Goal: Task Accomplishment & Management: Complete application form

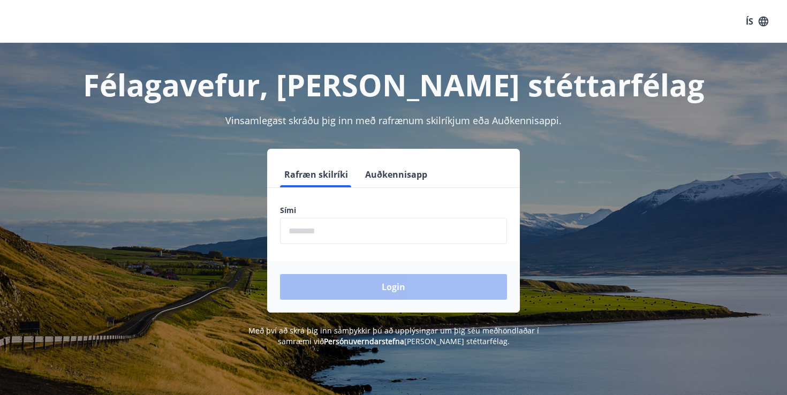
click at [322, 232] on input "phone" at bounding box center [393, 231] width 227 height 26
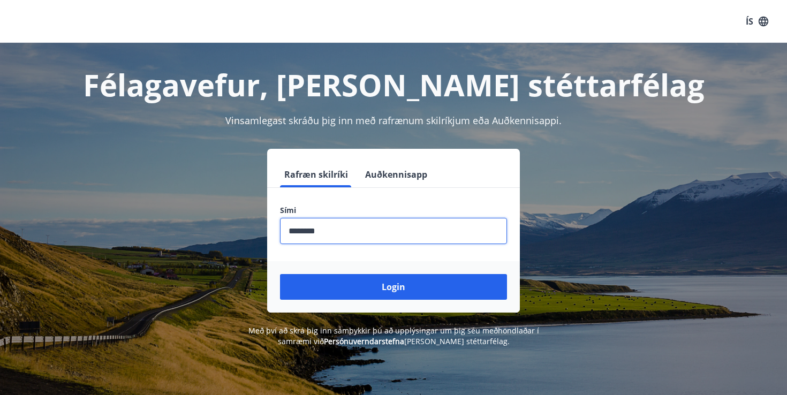
type input "********"
click at [280, 274] on button "Login" at bounding box center [393, 287] width 227 height 26
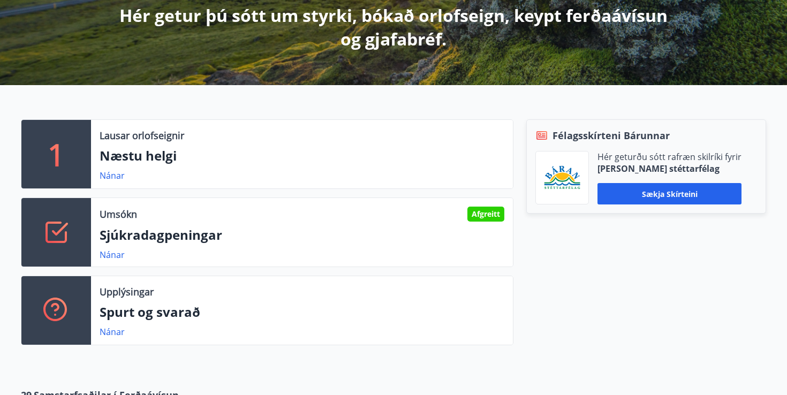
scroll to position [207, 0]
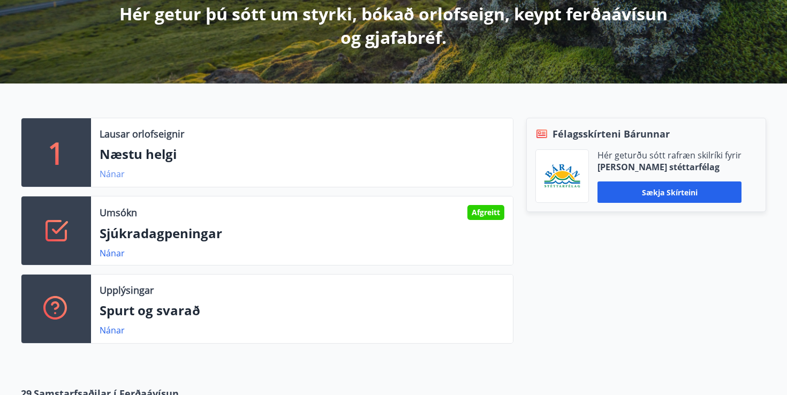
click at [116, 173] on link "Nánar" at bounding box center [112, 174] width 25 height 12
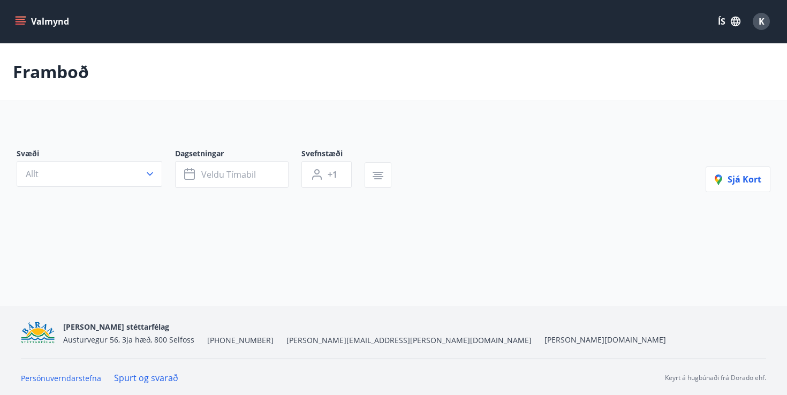
type input "*"
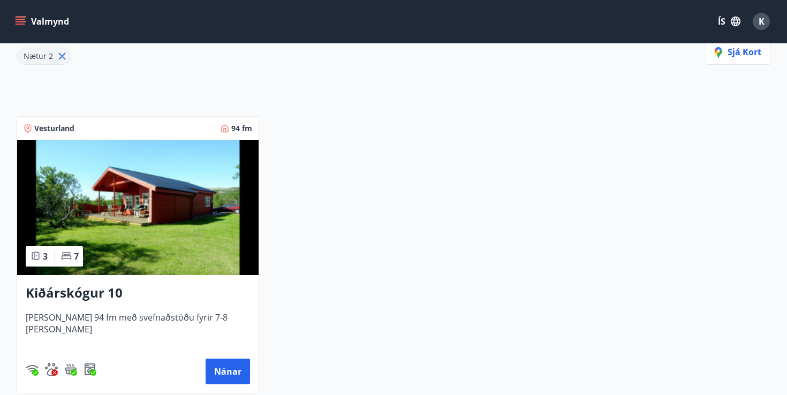
scroll to position [171, 0]
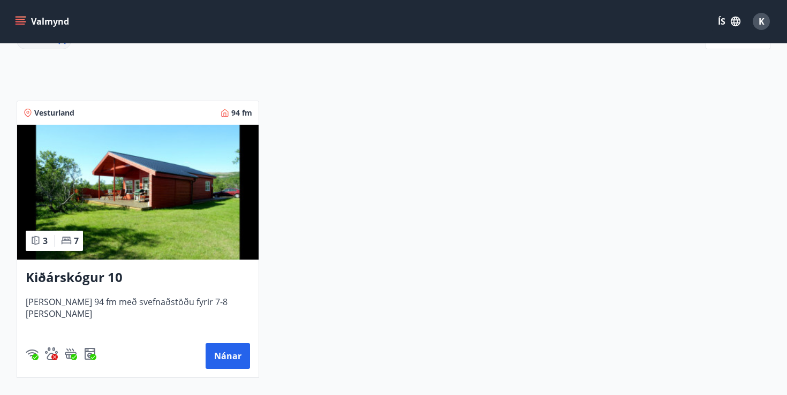
click at [160, 188] on img at bounding box center [137, 192] width 241 height 135
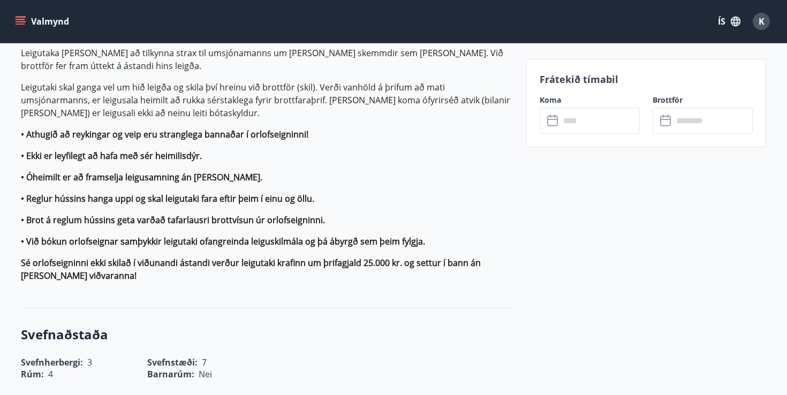
scroll to position [757, 0]
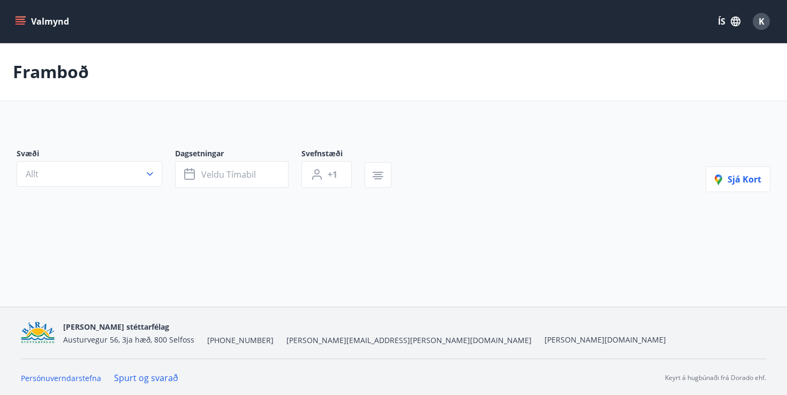
type input "*"
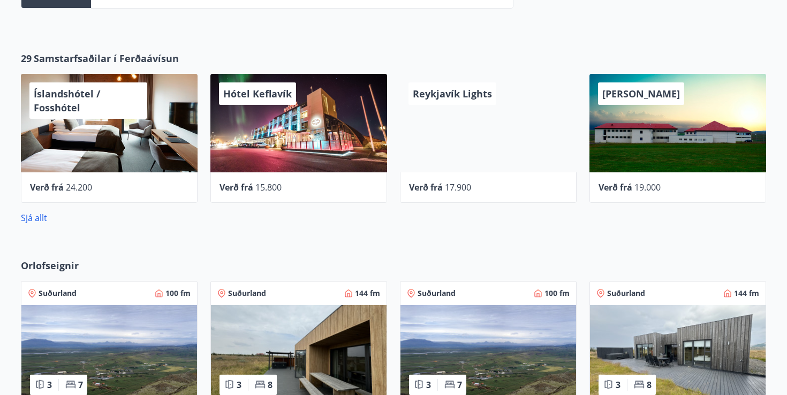
scroll to position [543, 0]
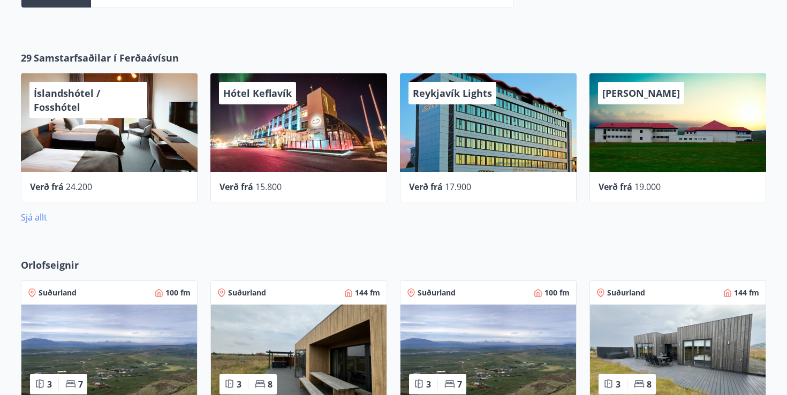
click at [40, 218] on link "Sjá allt" at bounding box center [34, 217] width 26 height 12
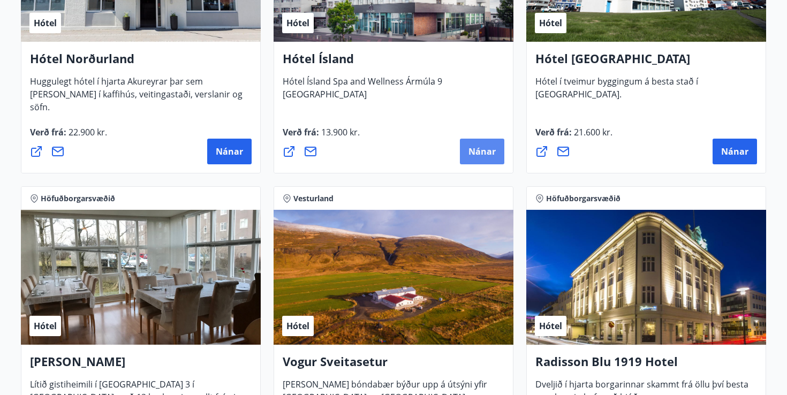
scroll to position [1824, 0]
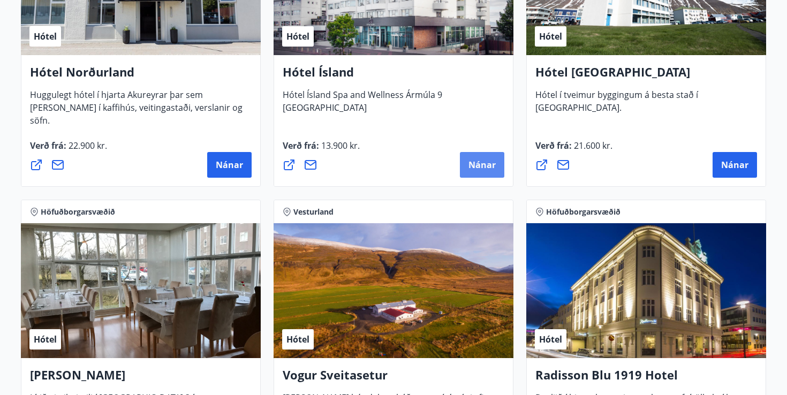
click at [487, 167] on span "Nánar" at bounding box center [481, 165] width 27 height 12
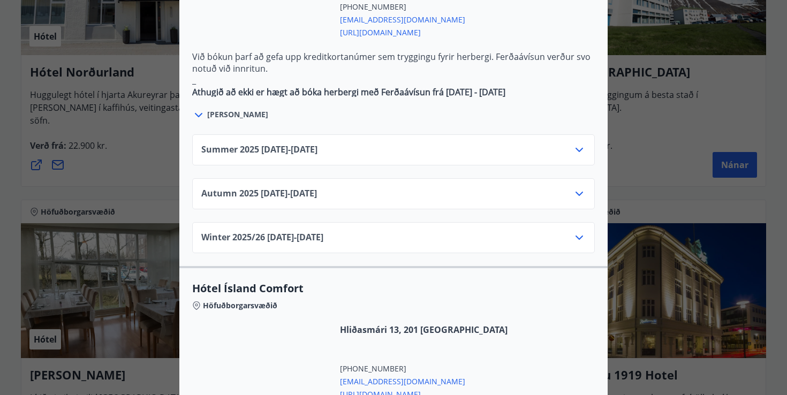
scroll to position [708, 0]
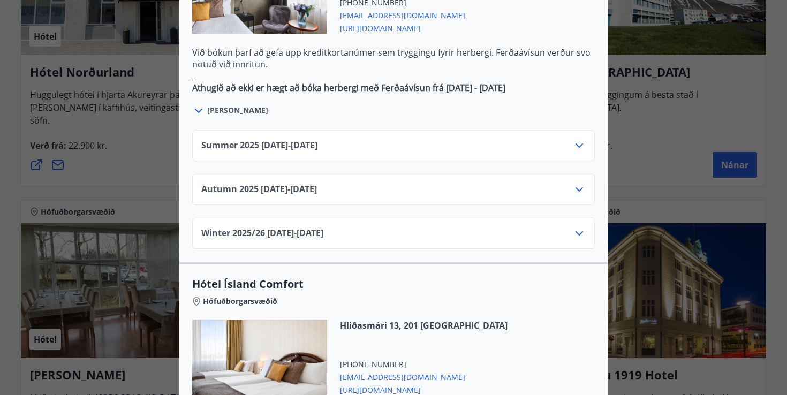
click at [583, 139] on icon at bounding box center [579, 145] width 13 height 13
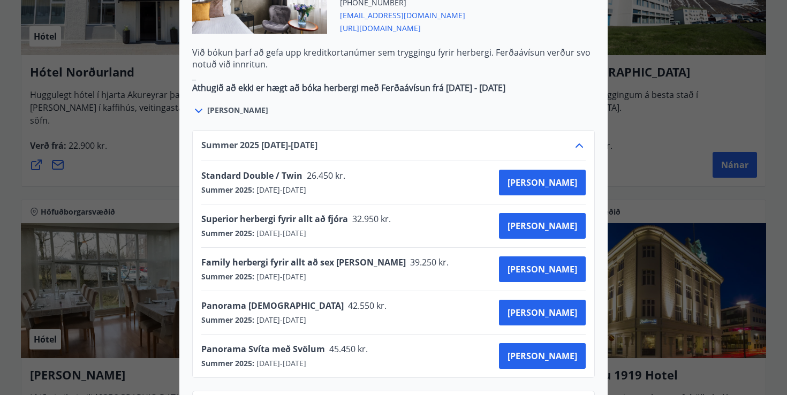
click at [579, 139] on icon at bounding box center [579, 145] width 13 height 13
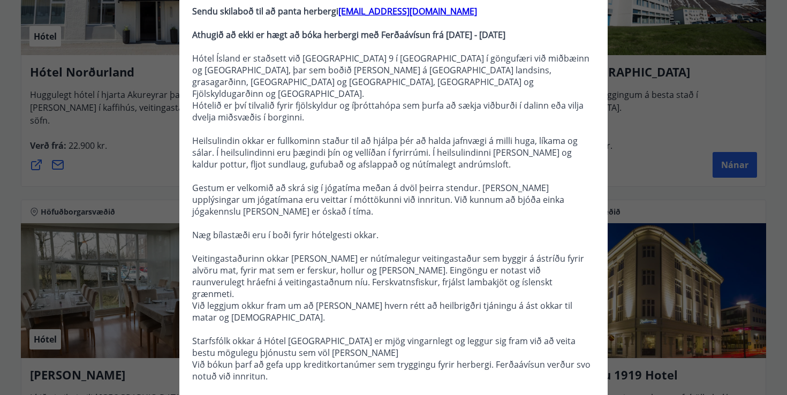
scroll to position [0, 0]
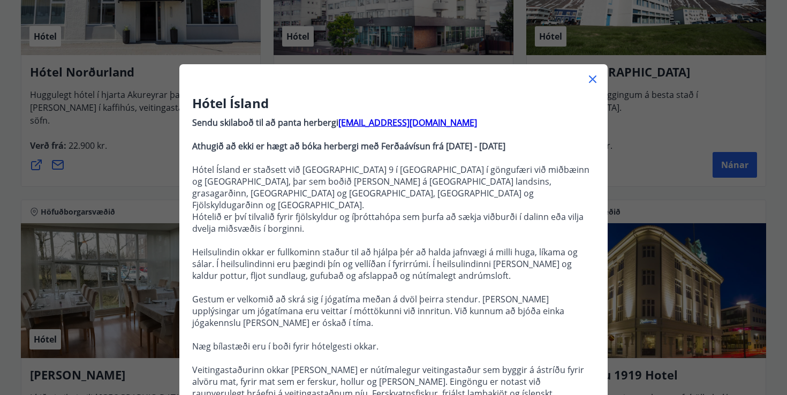
click at [597, 81] on icon at bounding box center [592, 79] width 13 height 13
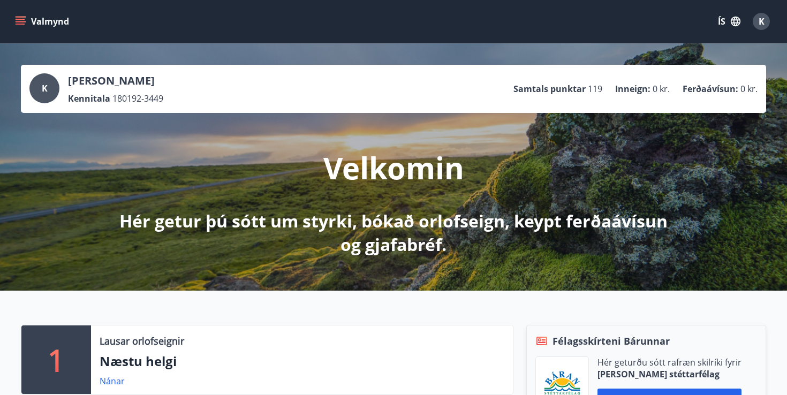
click at [19, 29] on button "Valmynd" at bounding box center [43, 21] width 60 height 19
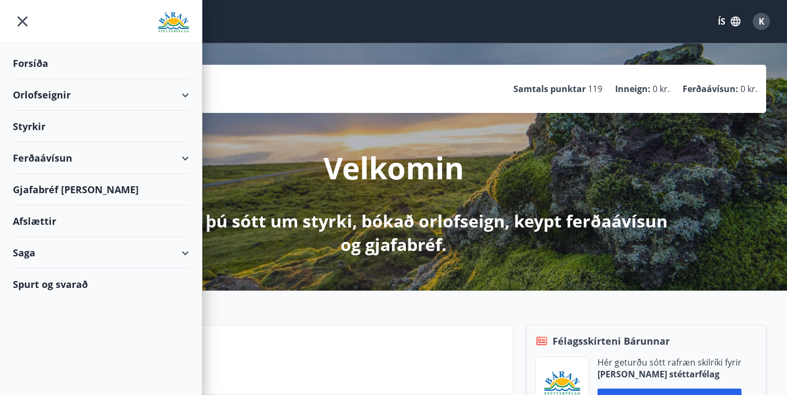
click at [28, 79] on div "Styrkir" at bounding box center [101, 64] width 176 height 32
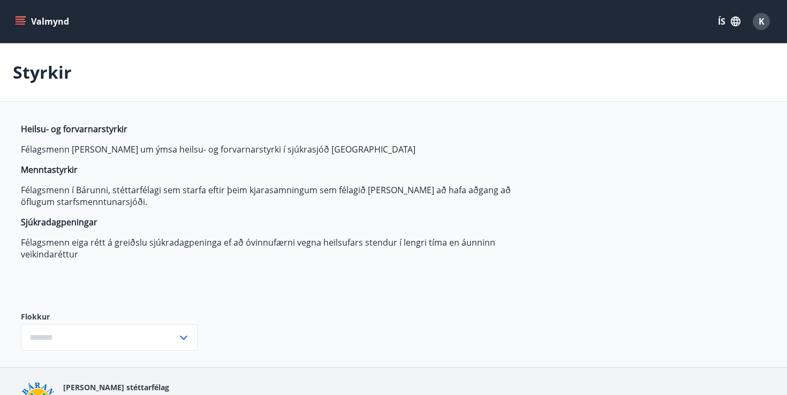
type input "***"
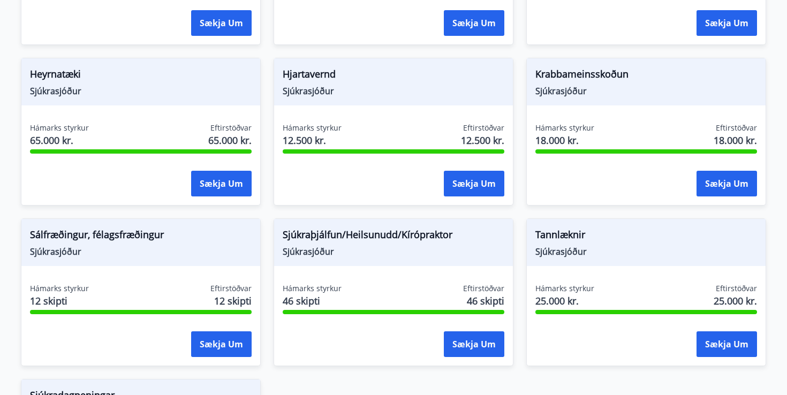
scroll to position [649, 0]
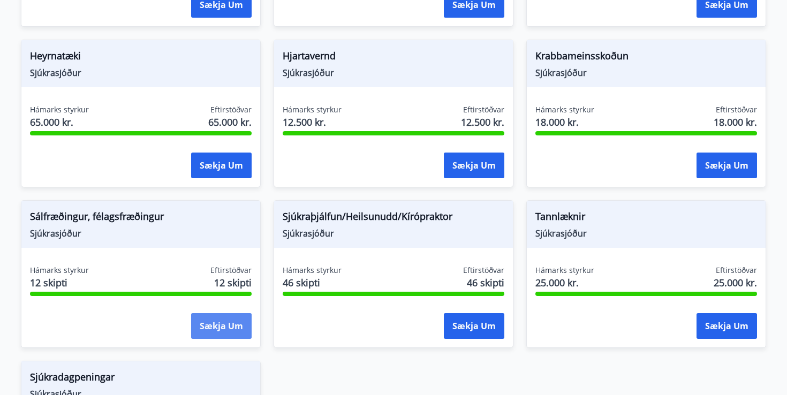
click at [223, 328] on button "Sækja um" at bounding box center [221, 326] width 60 height 26
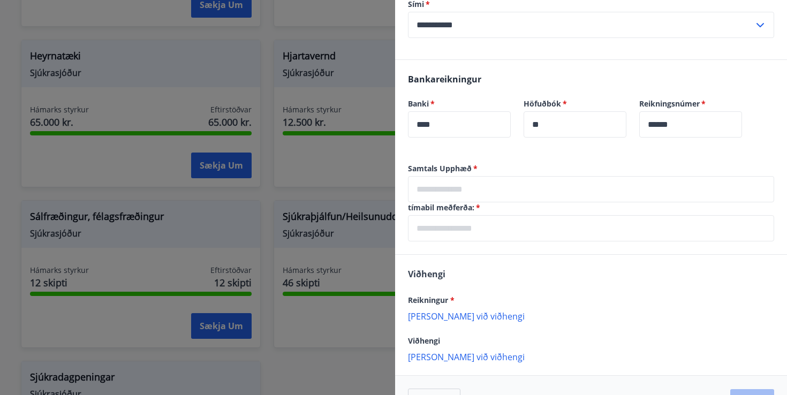
scroll to position [268, 0]
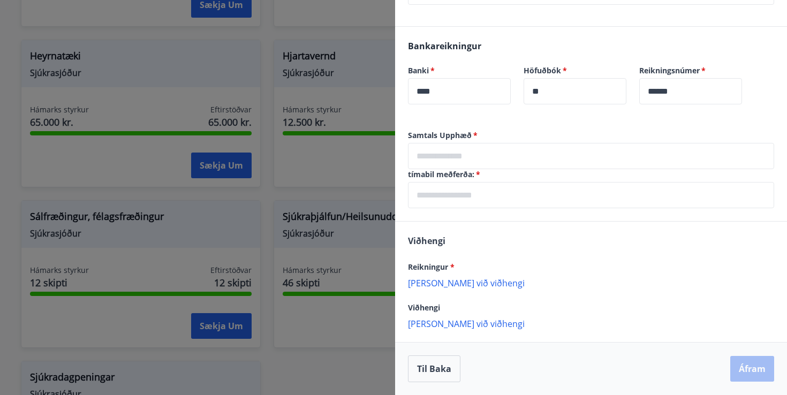
click at [517, 158] on input "text" at bounding box center [591, 156] width 366 height 26
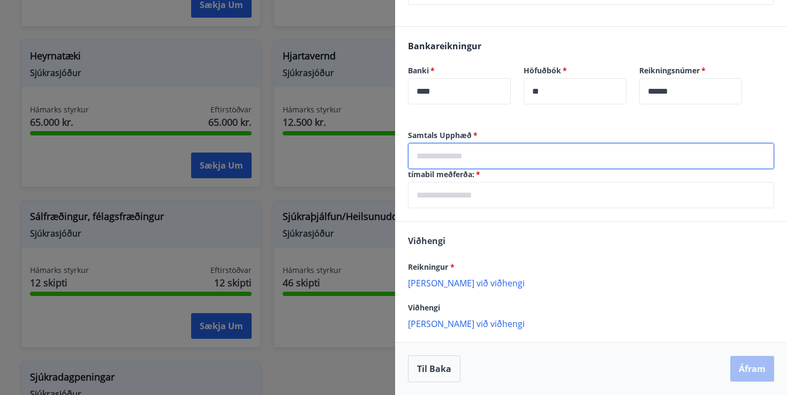
click at [474, 134] on span "*" at bounding box center [474, 135] width 6 height 10
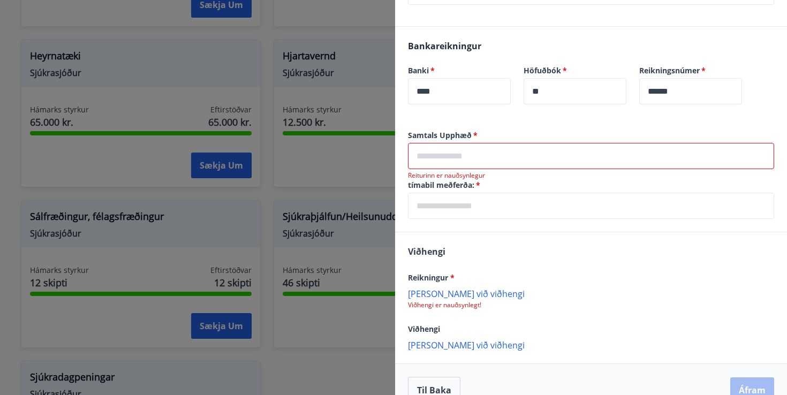
click at [465, 184] on label "tímabil meðferða:   *" at bounding box center [591, 185] width 366 height 11
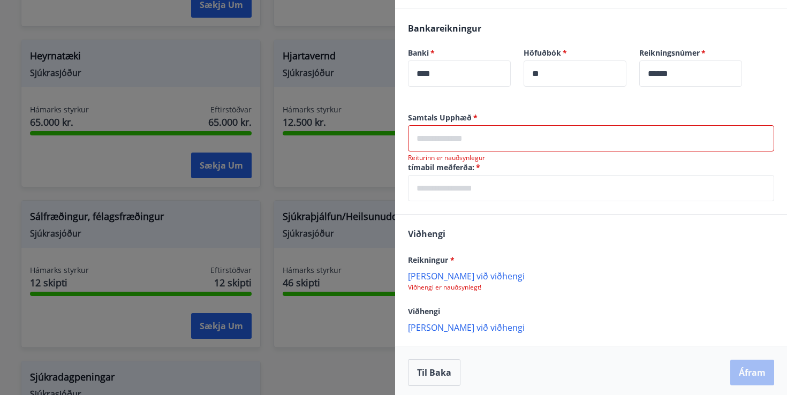
scroll to position [289, 0]
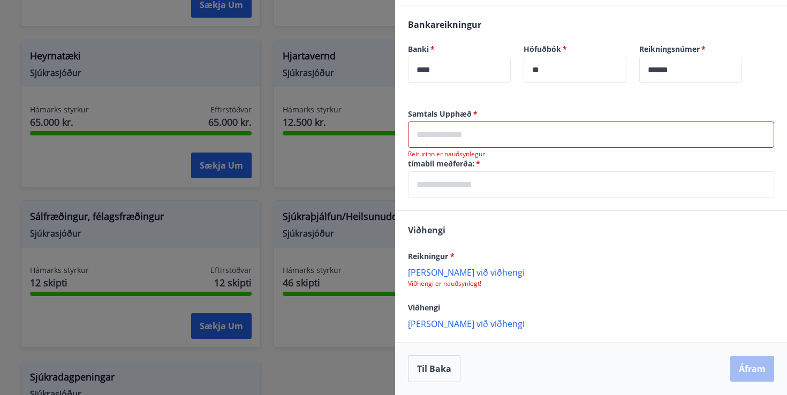
click at [466, 271] on p "Bæta við viðhengi" at bounding box center [591, 272] width 366 height 11
click at [501, 132] on input "text" at bounding box center [591, 134] width 366 height 26
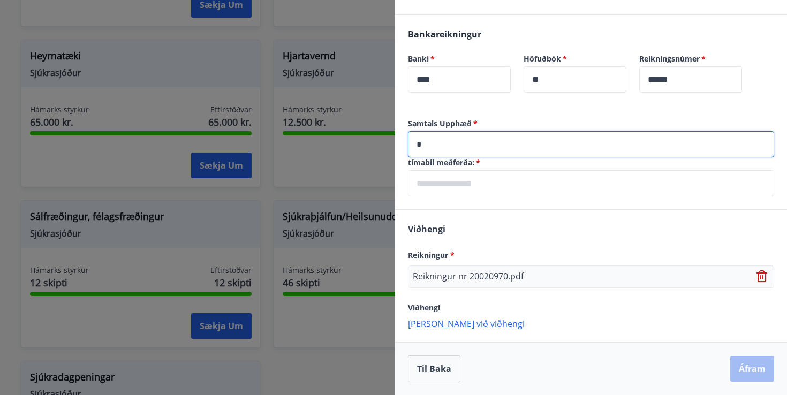
scroll to position [279, 0]
type input "*****"
click at [446, 190] on input "text" at bounding box center [591, 183] width 366 height 26
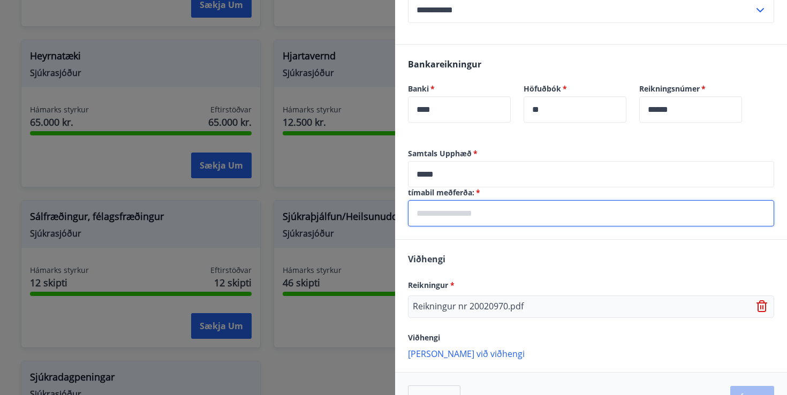
scroll to position [249, 0]
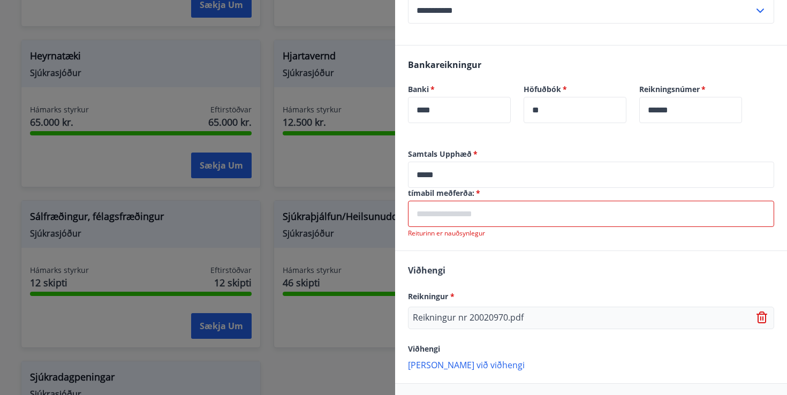
click at [480, 221] on input "text" at bounding box center [591, 214] width 366 height 26
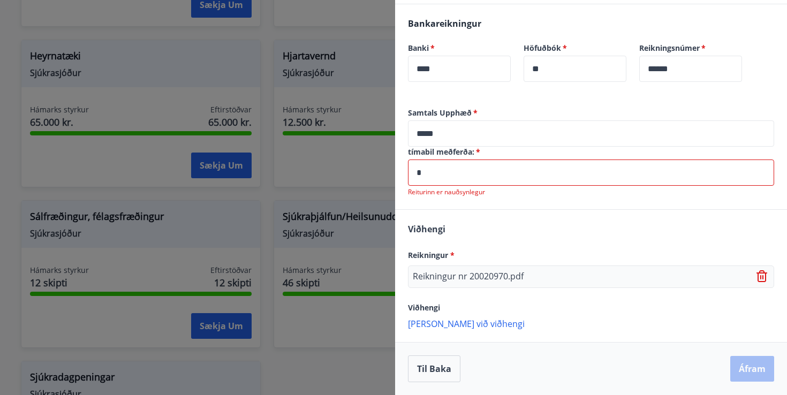
scroll to position [279, 0]
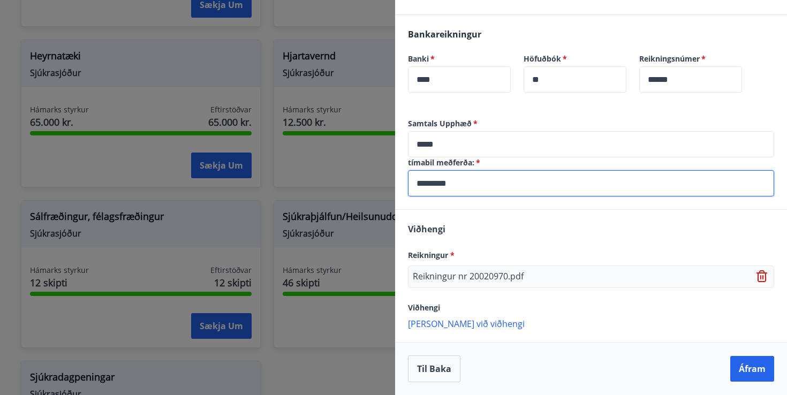
type input "**********"
click at [745, 364] on button "Áfram" at bounding box center [752, 369] width 44 height 26
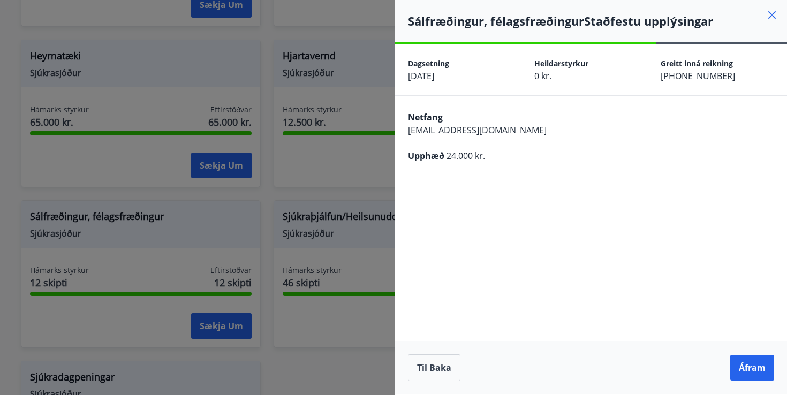
scroll to position [0, 0]
click at [757, 367] on button "Áfram" at bounding box center [752, 368] width 44 height 26
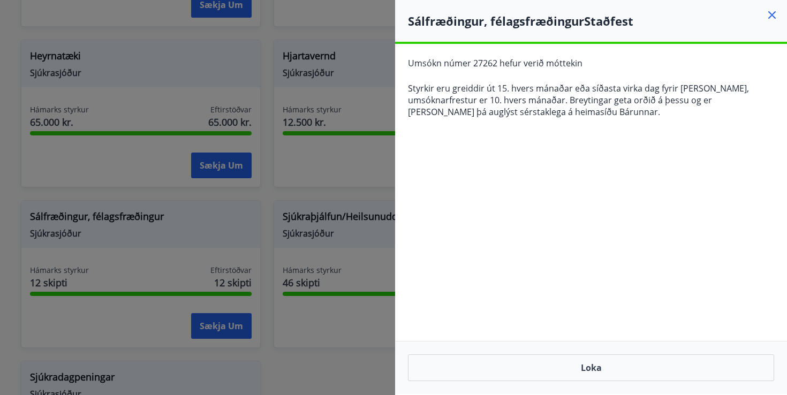
click at [539, 382] on div "Loka" at bounding box center [591, 367] width 392 height 53
click at [553, 376] on button "Loka" at bounding box center [591, 367] width 366 height 27
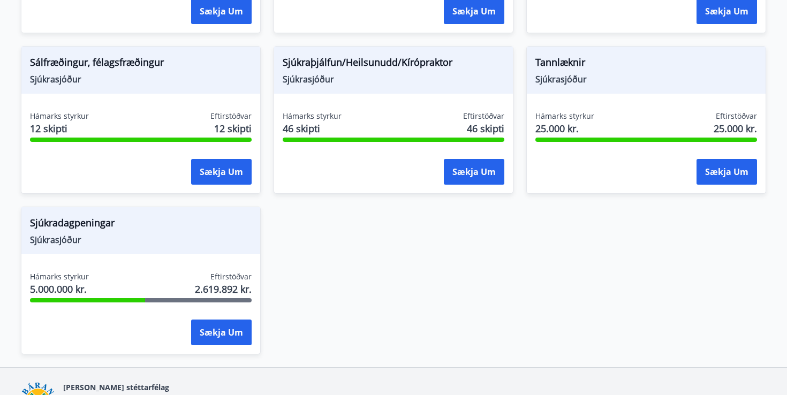
scroll to position [807, 0]
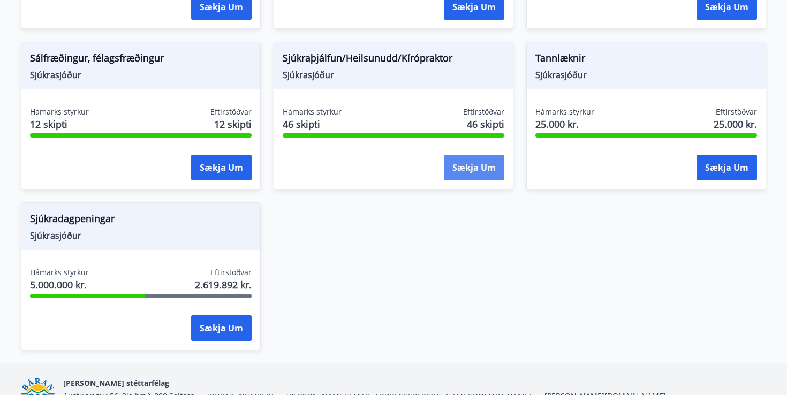
click at [479, 176] on button "Sækja um" at bounding box center [474, 168] width 60 height 26
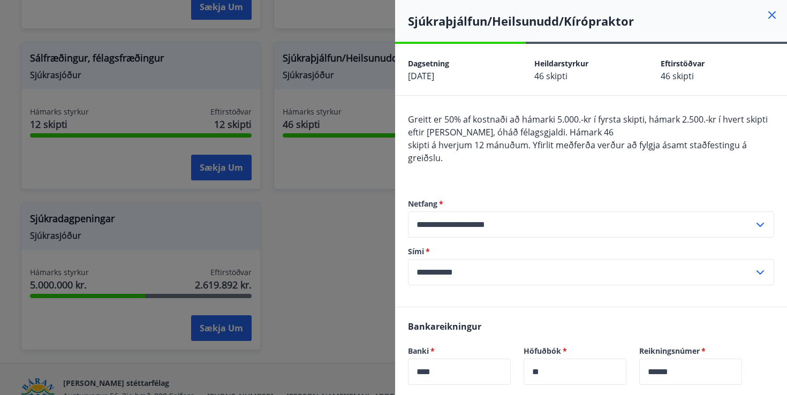
click at [321, 262] on div at bounding box center [393, 197] width 787 height 395
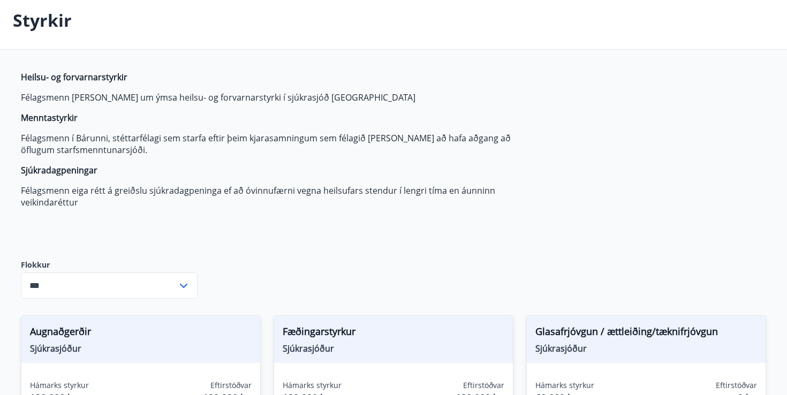
scroll to position [0, 0]
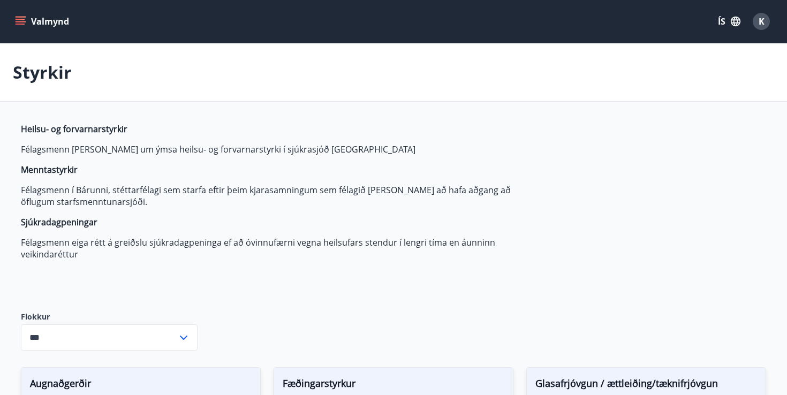
click at [27, 24] on button "Valmynd" at bounding box center [43, 21] width 60 height 19
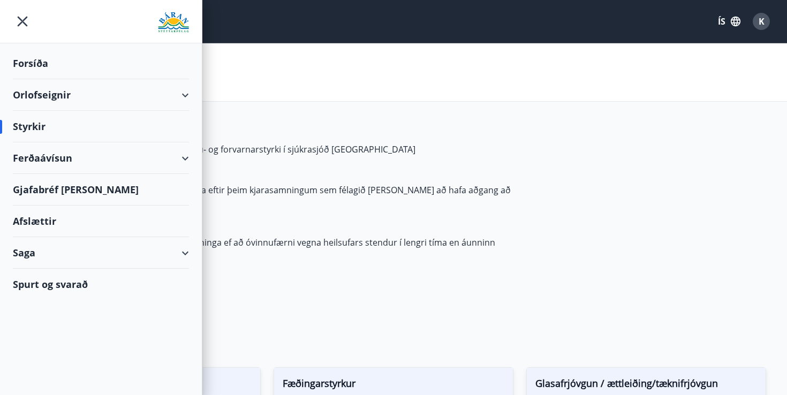
click at [54, 220] on div "Afslættir" at bounding box center [101, 222] width 176 height 32
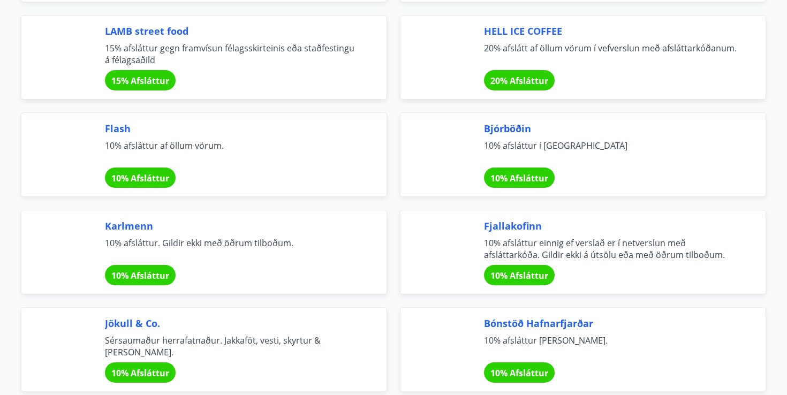
scroll to position [3512, 0]
